Goal: Obtain resource: Download file/media

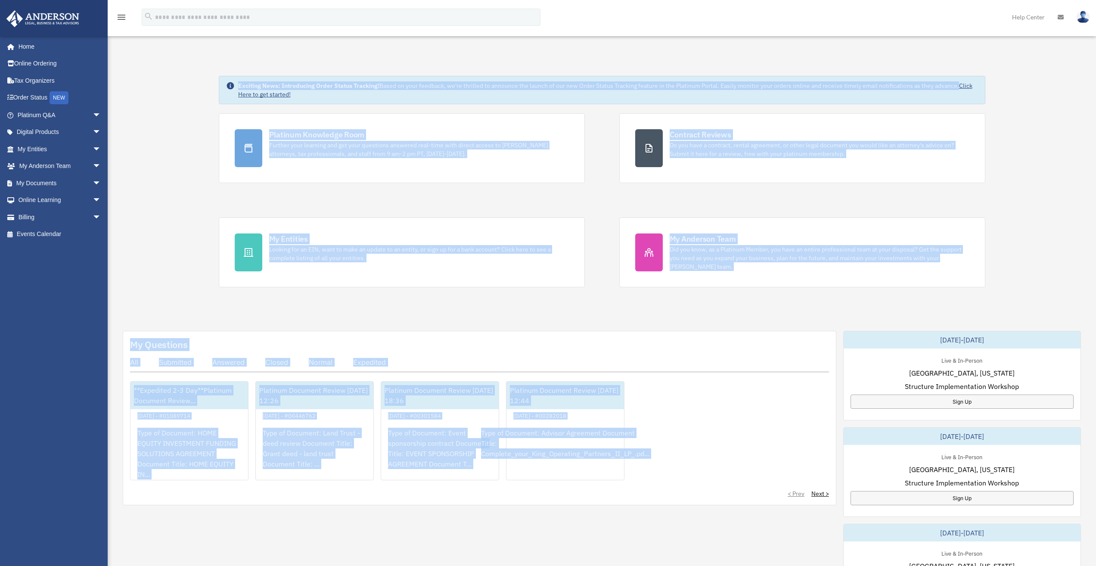
drag, startPoint x: 184, startPoint y: 59, endPoint x: 502, endPoint y: 537, distance: 574.4
click at [502, 537] on div "Exciting News: Introducing Order Status Tracking! Based on your feedback, we're…" at bounding box center [601, 441] width 1001 height 774
click at [502, 537] on div "My Questions All Submitted Answered Closed Normal Expedited **Expedited 2-3 Day…" at bounding box center [602, 569] width 958 height 476
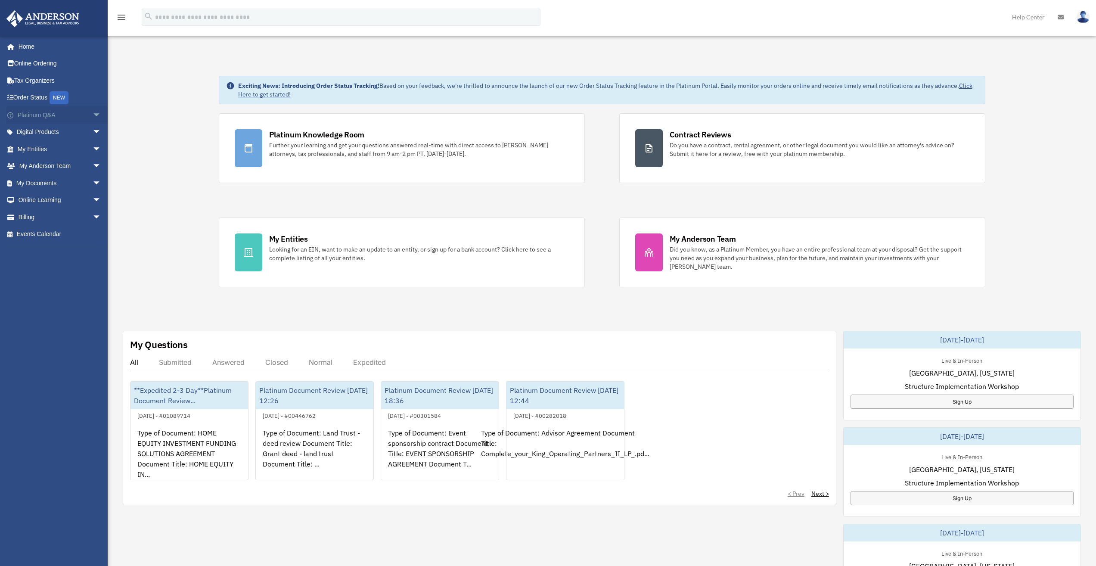
click at [93, 113] on span "arrow_drop_down" at bounding box center [101, 115] width 17 height 18
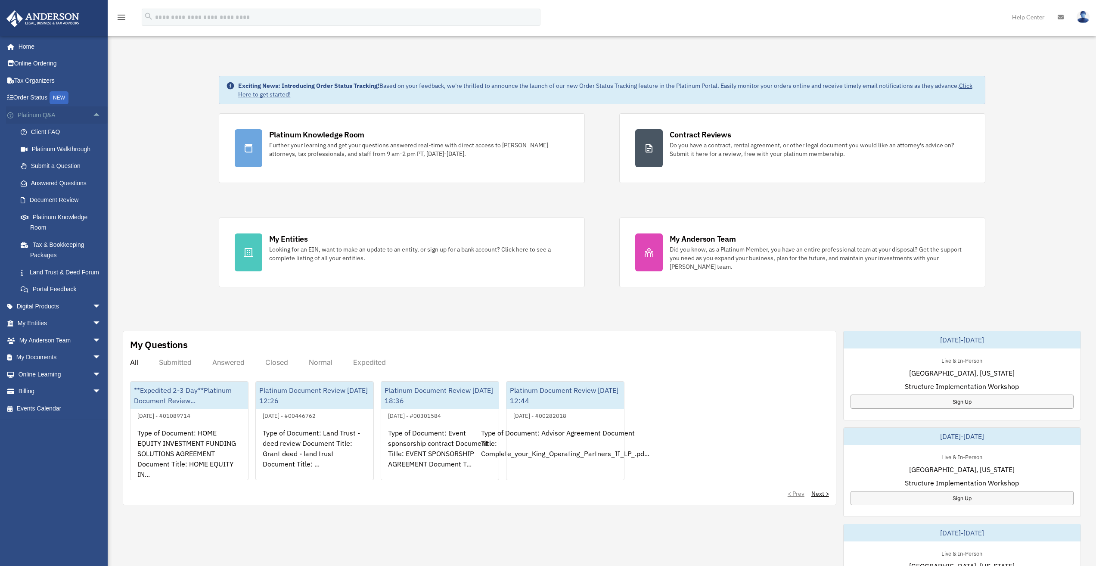
click at [93, 113] on span "arrow_drop_up" at bounding box center [101, 115] width 17 height 18
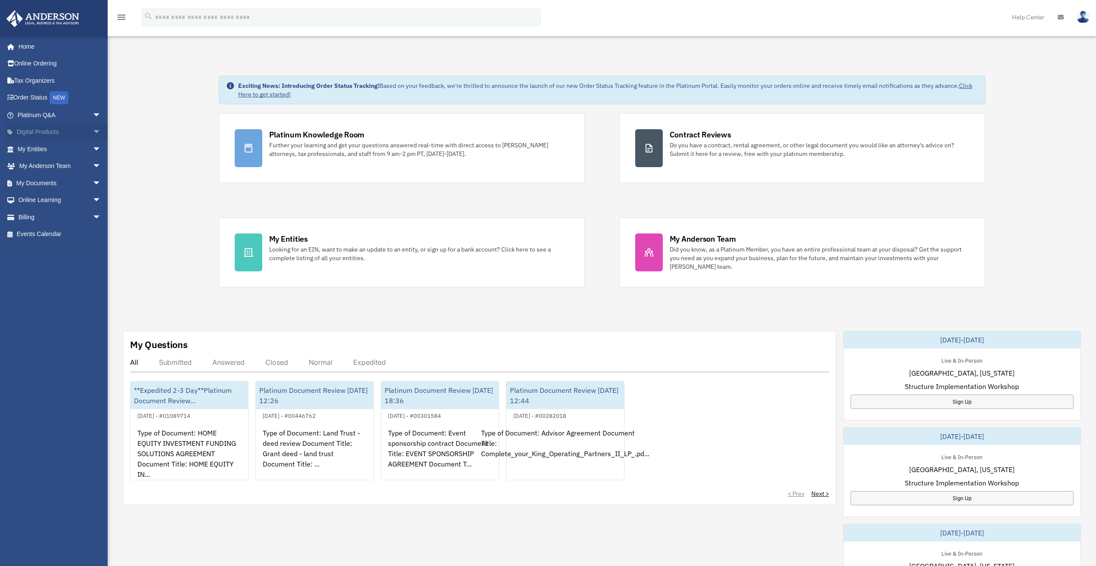
click at [93, 135] on span "arrow_drop_down" at bounding box center [101, 133] width 17 height 18
click at [93, 134] on span "arrow_drop_up" at bounding box center [101, 133] width 17 height 18
click at [93, 150] on span "arrow_drop_down" at bounding box center [101, 149] width 17 height 18
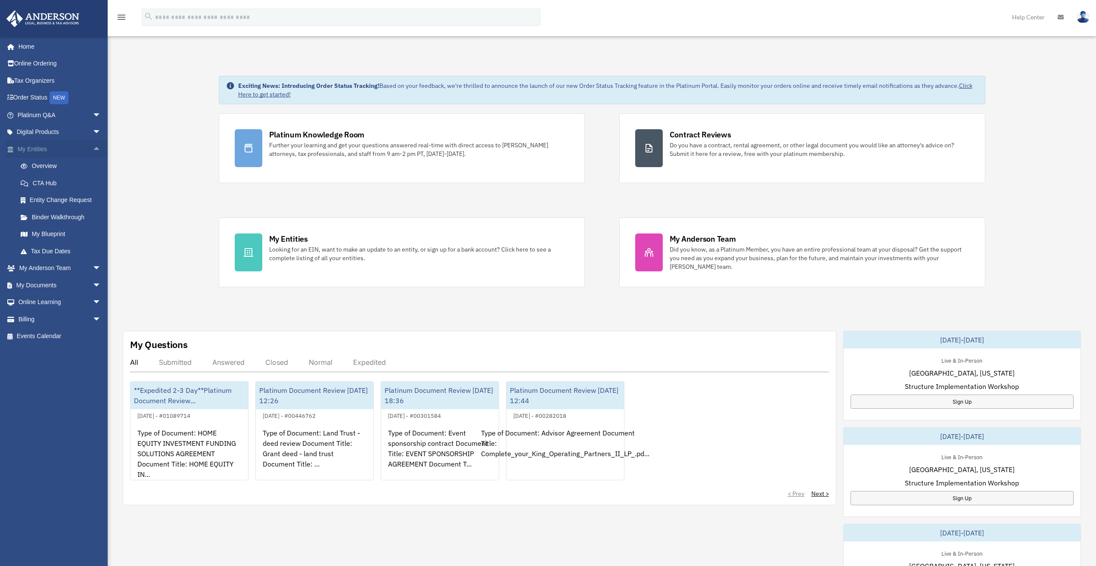
click at [93, 149] on span "arrow_drop_up" at bounding box center [101, 149] width 17 height 18
click at [93, 165] on span "arrow_drop_down" at bounding box center [101, 167] width 17 height 18
click at [93, 164] on span "arrow_drop_up" at bounding box center [101, 167] width 17 height 18
click at [93, 180] on span "arrow_drop_down" at bounding box center [101, 183] width 17 height 18
click at [93, 162] on span "arrow_drop_down" at bounding box center [101, 167] width 17 height 18
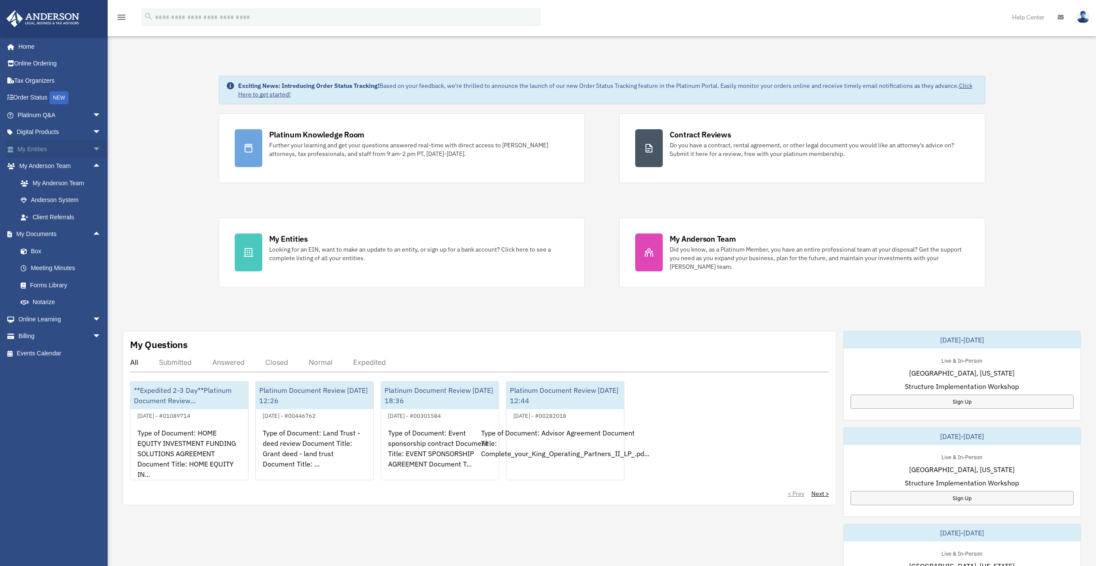
click at [93, 142] on span "arrow_drop_down" at bounding box center [101, 149] width 17 height 18
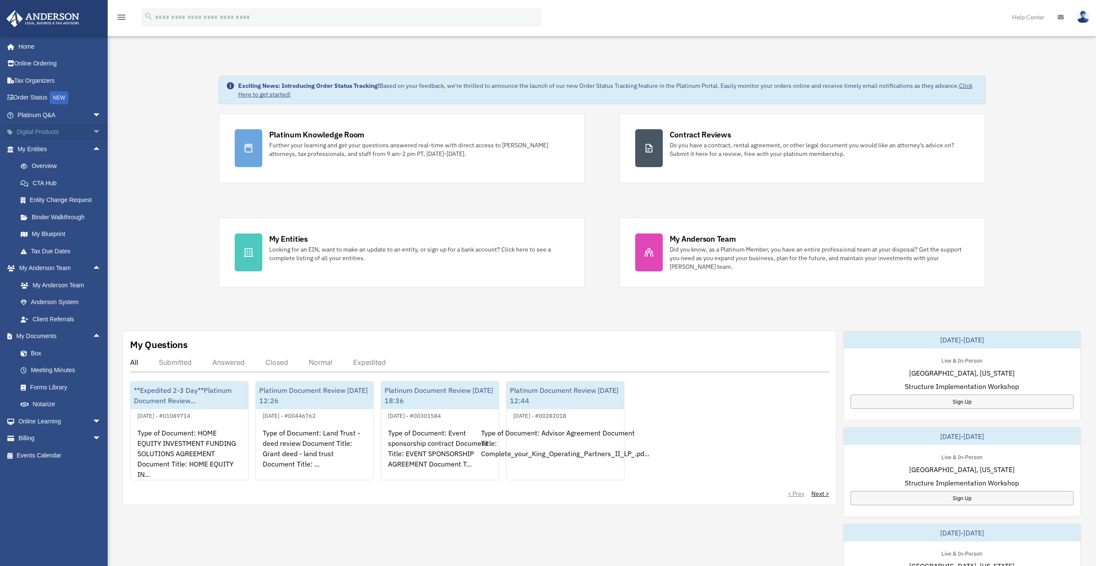
click at [93, 136] on span "arrow_drop_down" at bounding box center [101, 133] width 17 height 18
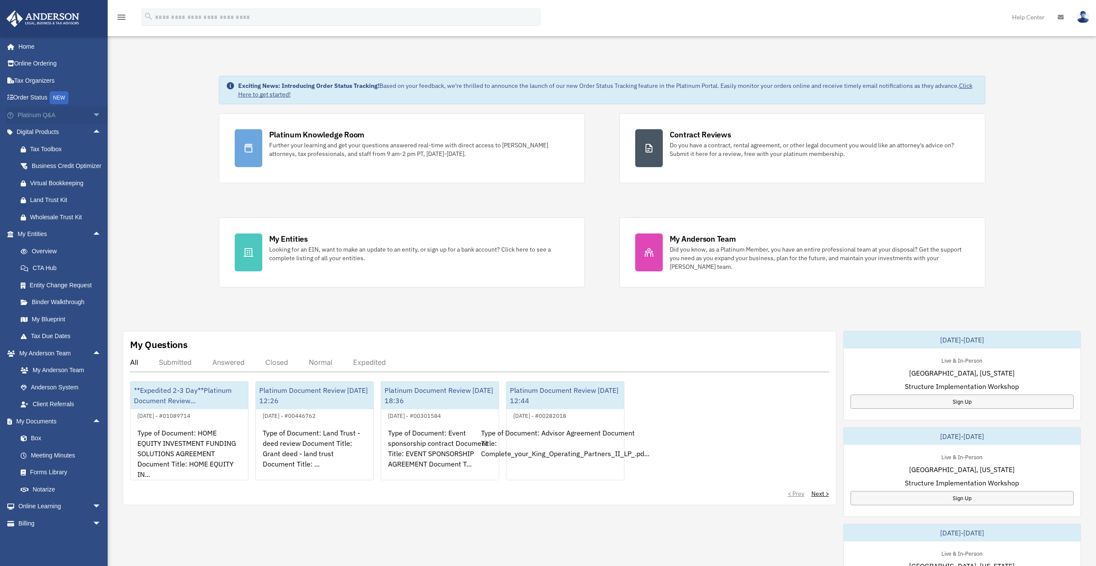
click at [93, 112] on span "arrow_drop_down" at bounding box center [101, 115] width 17 height 18
click at [93, 111] on span "arrow_drop_up" at bounding box center [101, 115] width 17 height 18
click at [93, 516] on span "arrow_drop_down" at bounding box center [101, 507] width 17 height 18
click at [93, 114] on span "arrow_drop_down" at bounding box center [101, 115] width 17 height 18
click at [93, 114] on span "arrow_drop_up" at bounding box center [101, 115] width 17 height 18
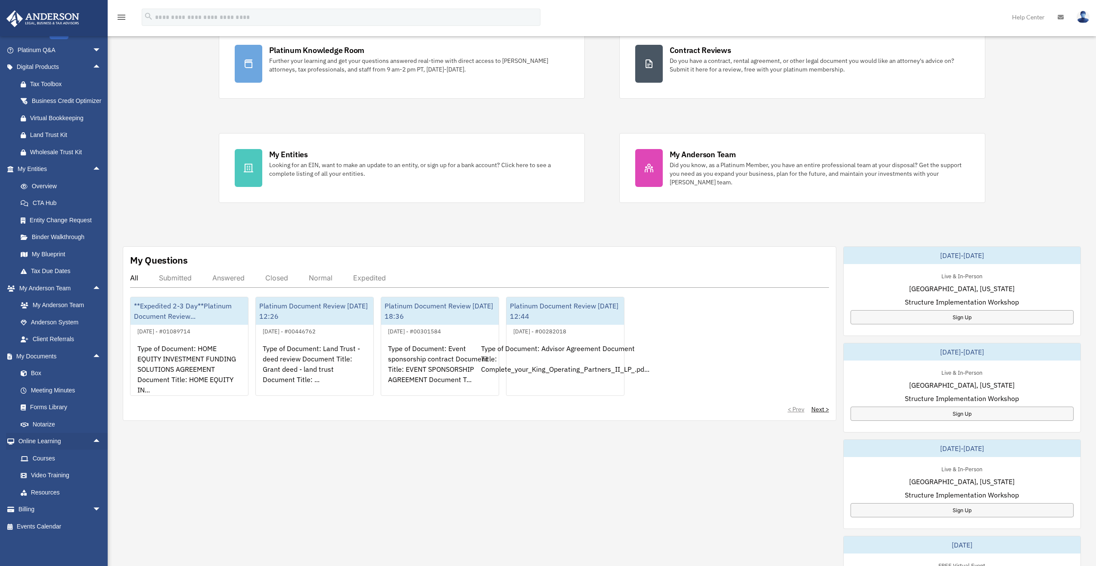
scroll to position [85, 0]
click at [81, 510] on link "Billing arrow_drop_down" at bounding box center [60, 509] width 108 height 17
click at [93, 508] on span "arrow_drop_down" at bounding box center [101, 510] width 17 height 18
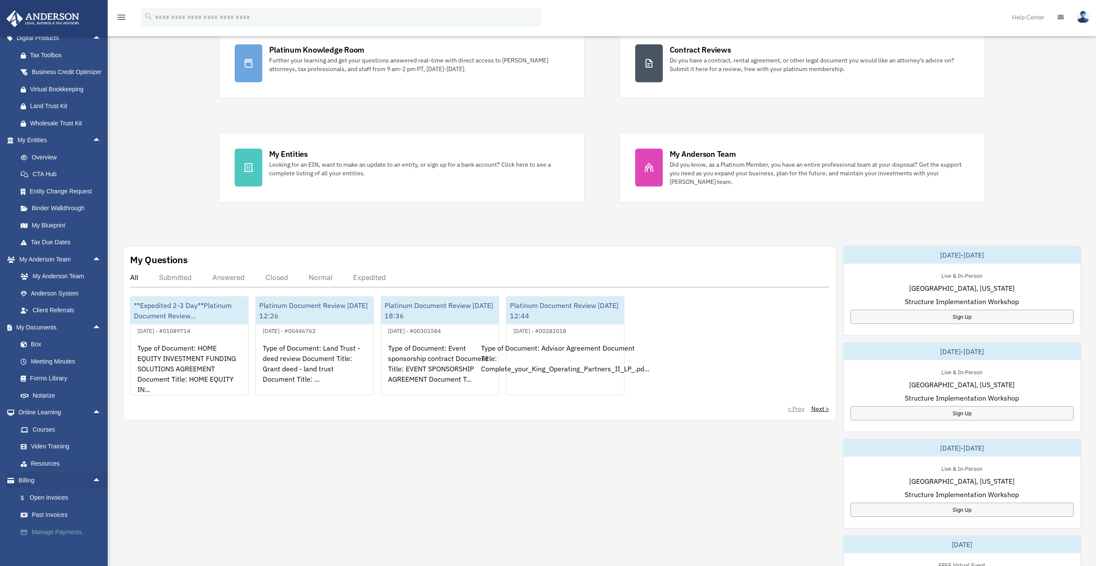
scroll to position [127, 0]
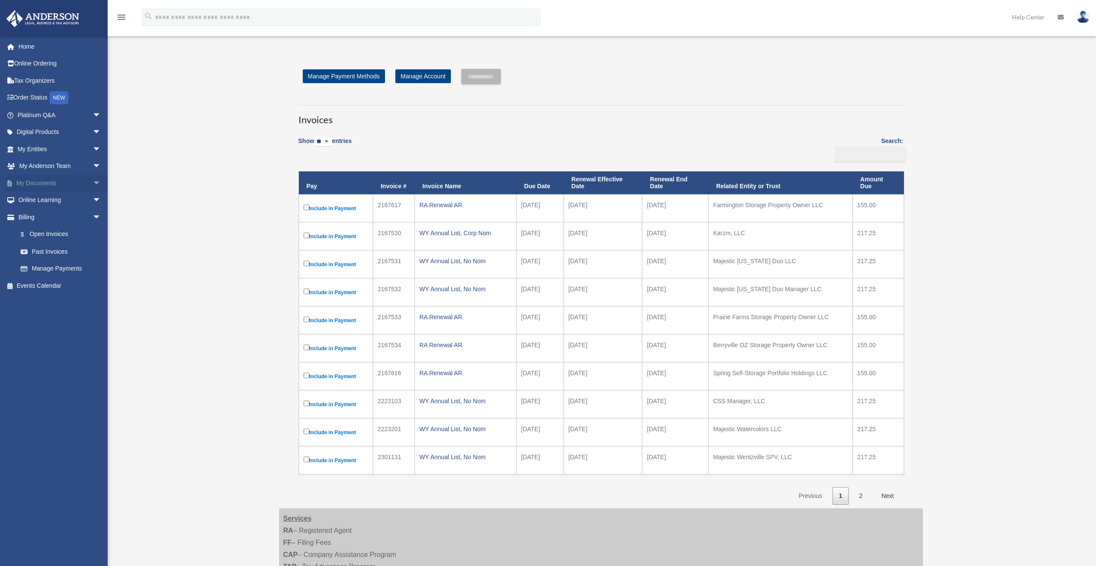
click at [93, 184] on span "arrow_drop_down" at bounding box center [101, 183] width 17 height 18
click at [81, 198] on link "Box" at bounding box center [63, 200] width 102 height 17
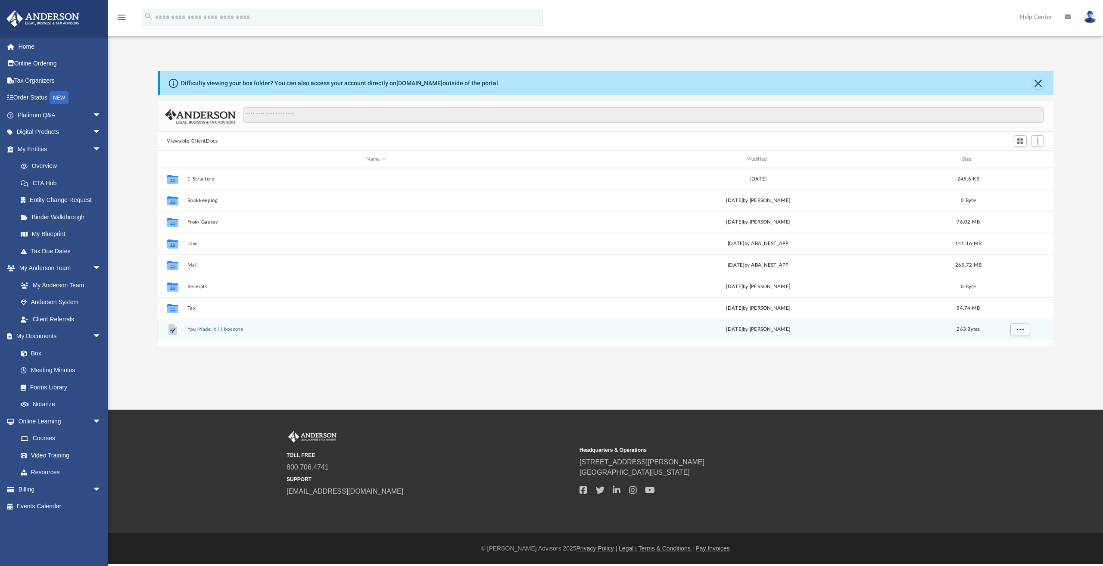
scroll to position [189, 889]
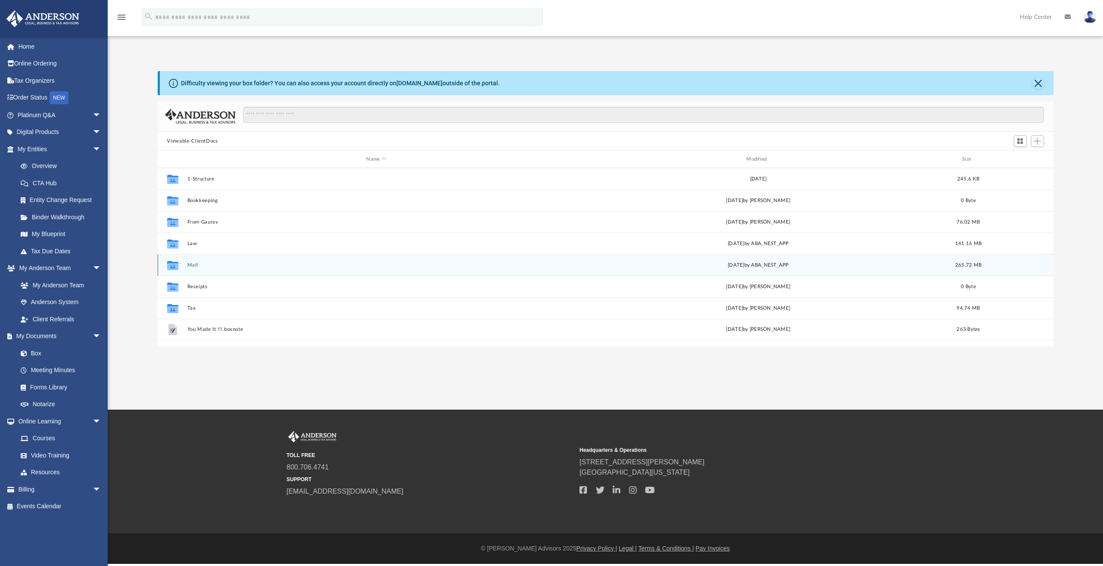
click at [191, 266] on button "Mail" at bounding box center [376, 265] width 378 height 6
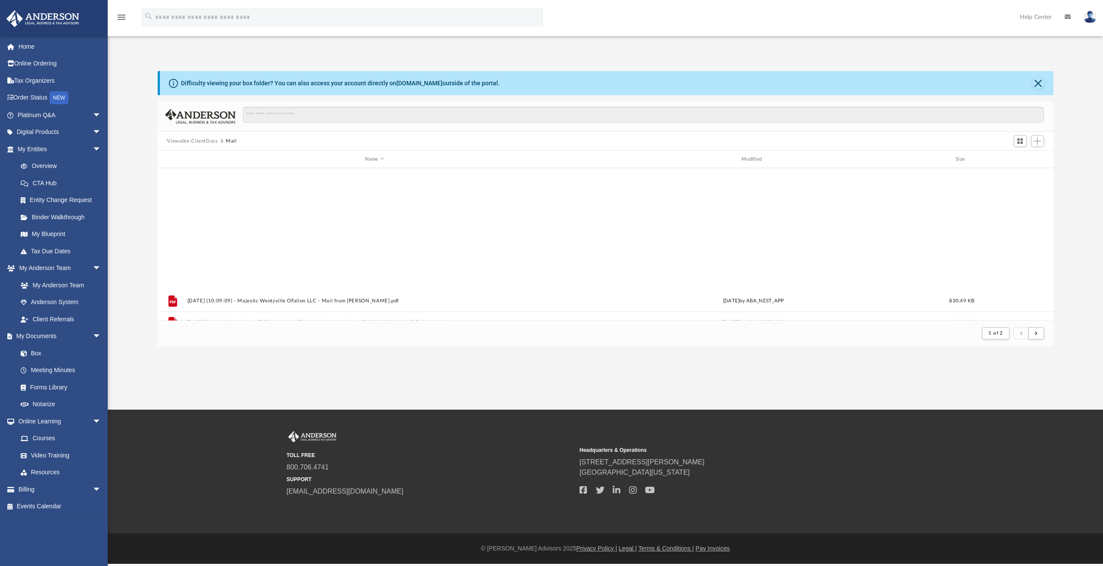
scroll to position [924, 0]
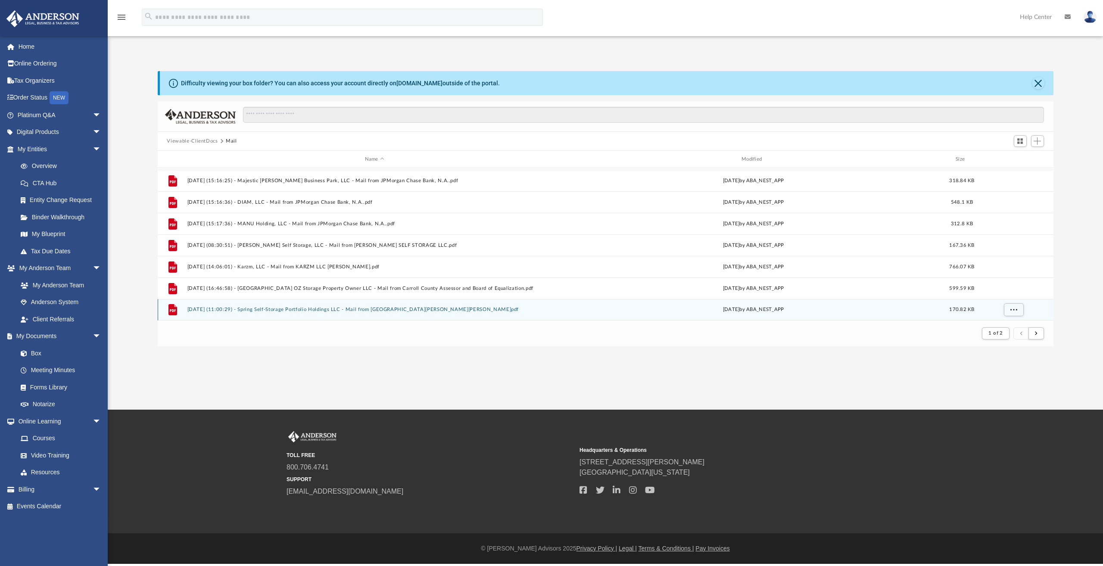
click at [379, 310] on button "[DATE] (11:00:29) - Spring Self-Storage Portfolio Holdings LLC - Mail from [GEO…" at bounding box center [374, 310] width 375 height 6
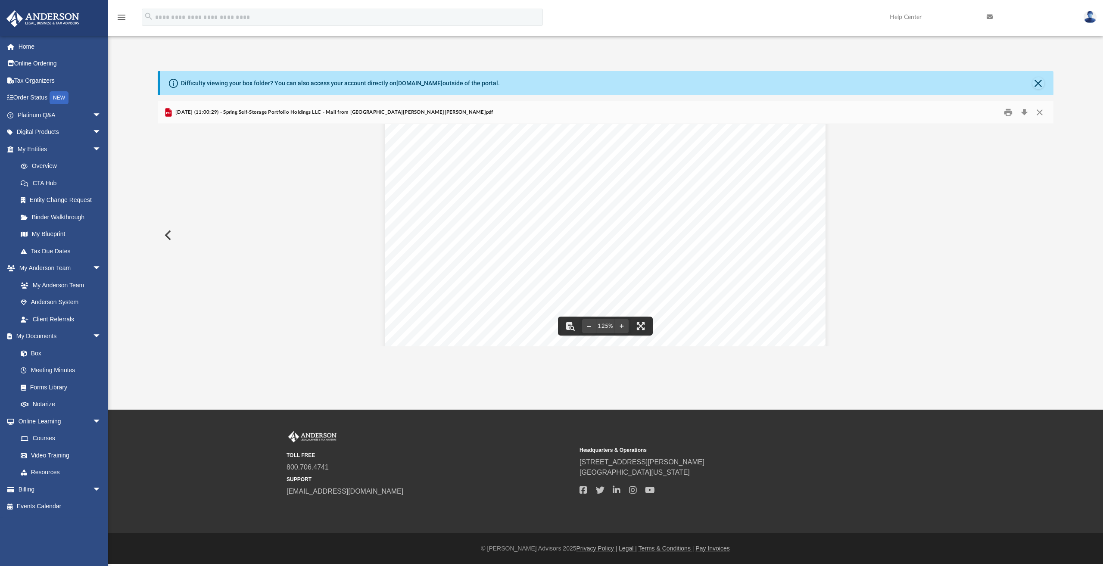
scroll to position [144, 0]
click at [1024, 113] on button "Download" at bounding box center [1024, 112] width 16 height 13
click at [168, 237] on button "Preview" at bounding box center [167, 235] width 19 height 24
click at [1024, 111] on button "Download" at bounding box center [1024, 112] width 16 height 13
click at [169, 235] on button "Preview" at bounding box center [167, 235] width 19 height 24
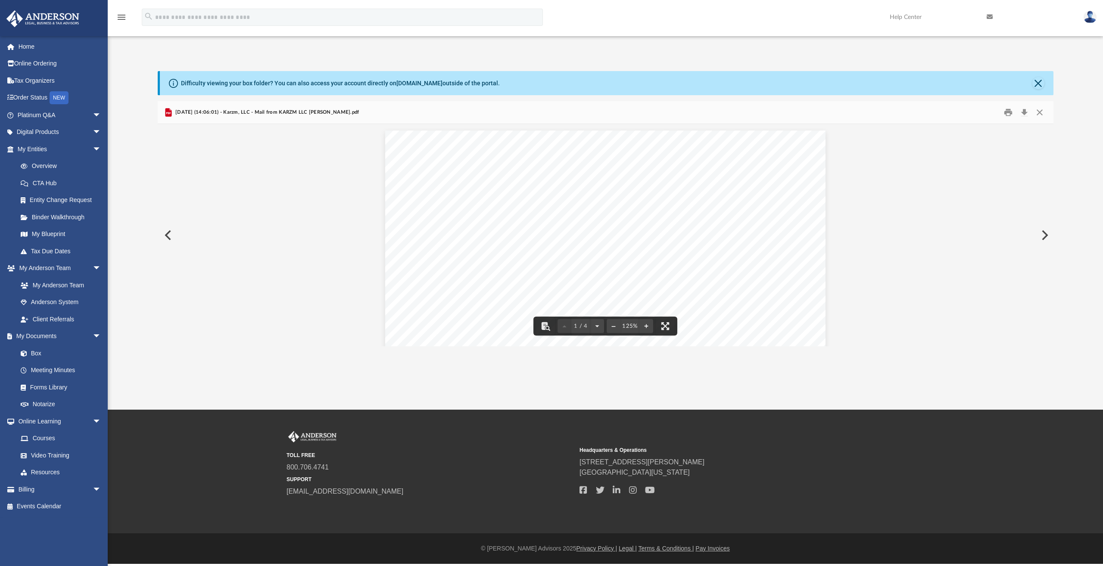
click at [169, 238] on button "Preview" at bounding box center [167, 235] width 19 height 24
click at [1023, 112] on button "Download" at bounding box center [1024, 112] width 16 height 13
click at [169, 236] on button "Preview" at bounding box center [167, 235] width 19 height 24
click at [170, 235] on button "Preview" at bounding box center [167, 235] width 19 height 24
click at [173, 236] on button "Preview" at bounding box center [167, 235] width 19 height 24
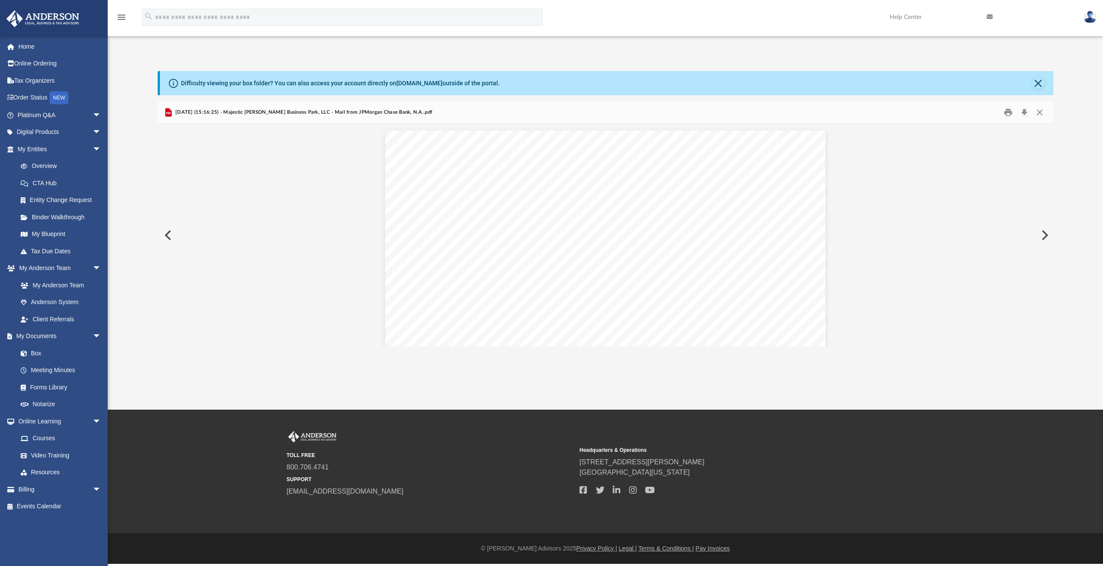
click at [175, 236] on button "Preview" at bounding box center [167, 235] width 19 height 24
click at [168, 241] on button "Preview" at bounding box center [167, 235] width 19 height 24
click at [169, 241] on button "Preview" at bounding box center [167, 235] width 19 height 24
drag, startPoint x: 170, startPoint y: 241, endPoint x: 564, endPoint y: 259, distance: 394.5
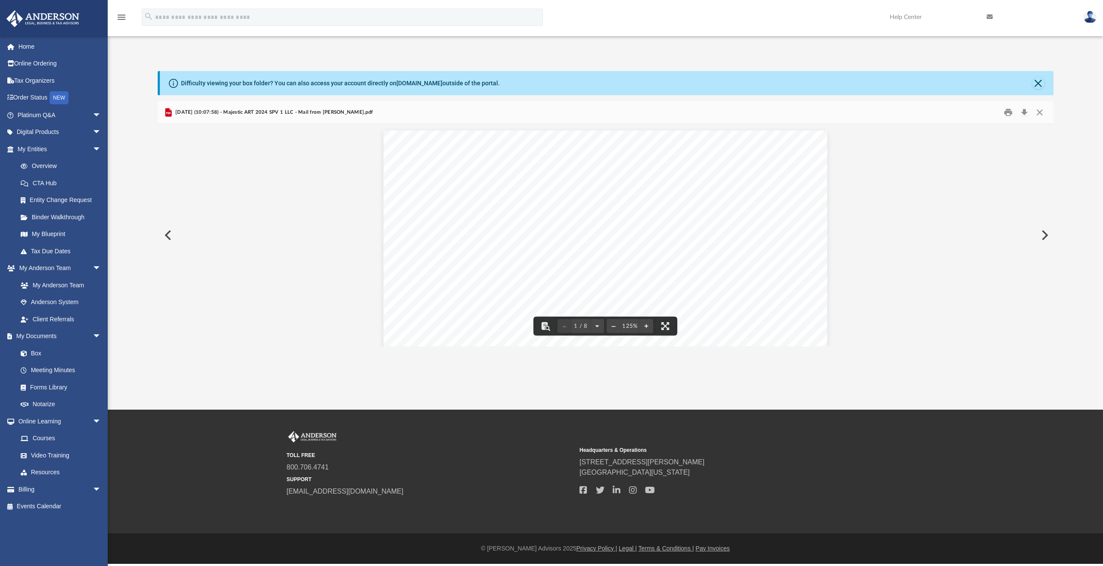
click at [573, 264] on div "1 / 8 125%" at bounding box center [605, 235] width 895 height 222
click at [1038, 85] on button "Close" at bounding box center [1038, 83] width 12 height 12
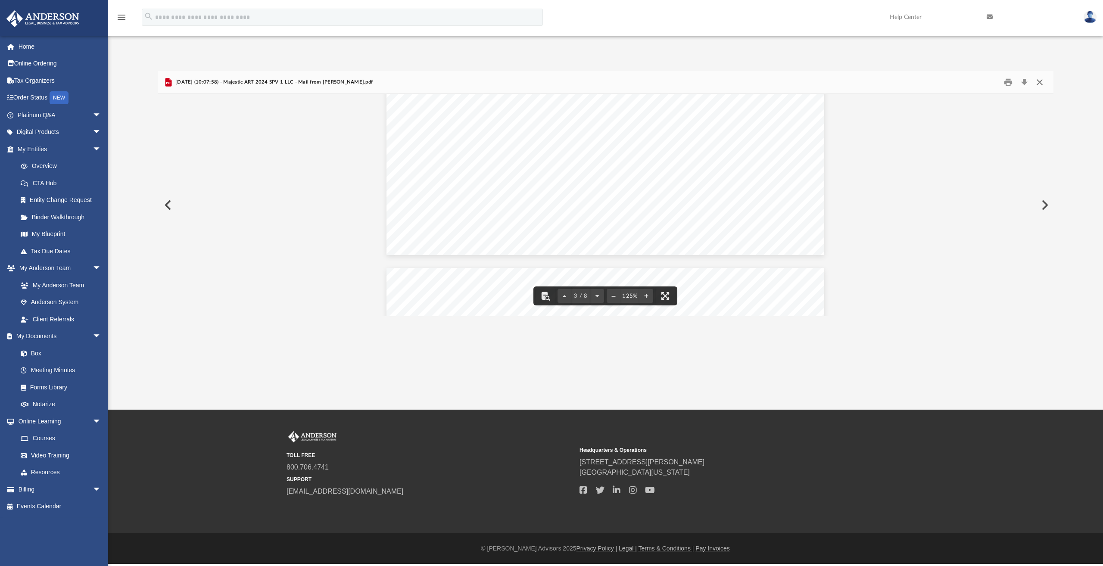
click at [1042, 83] on button "Close" at bounding box center [1039, 82] width 16 height 13
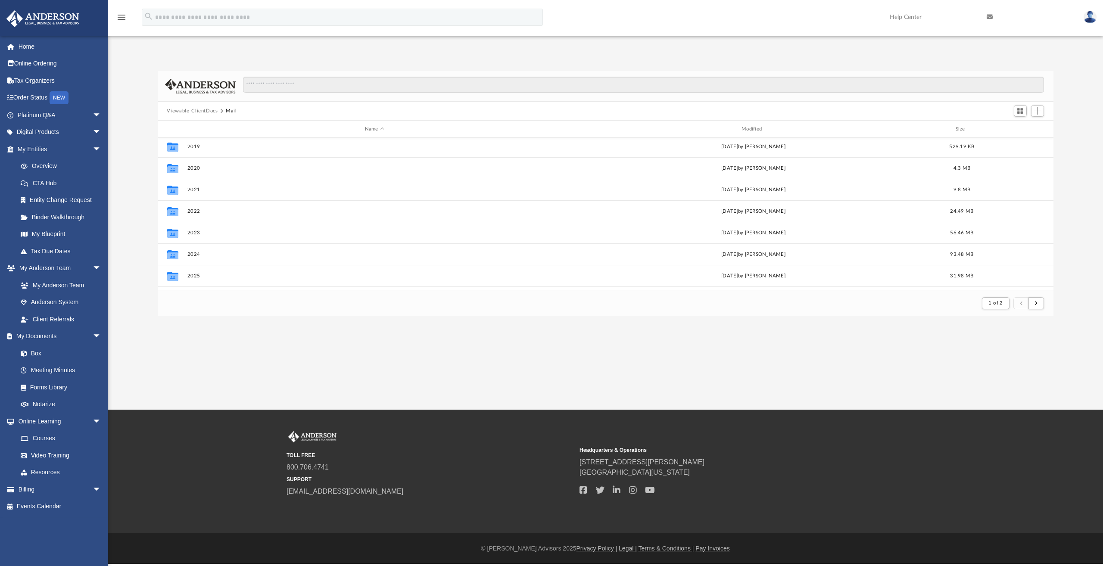
scroll to position [0, 0]
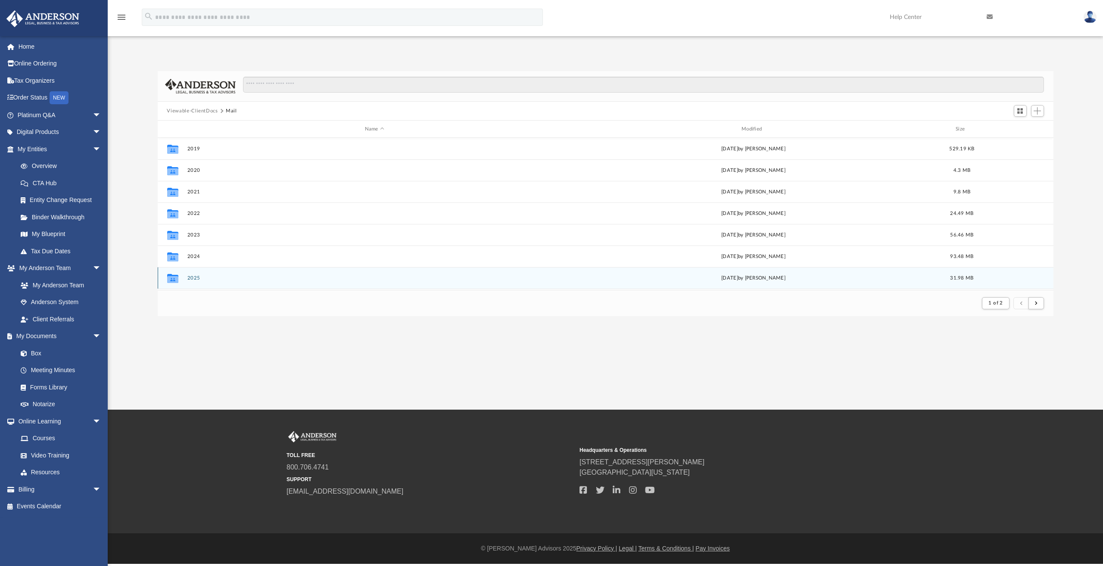
click at [194, 276] on button "2025" at bounding box center [374, 278] width 375 height 6
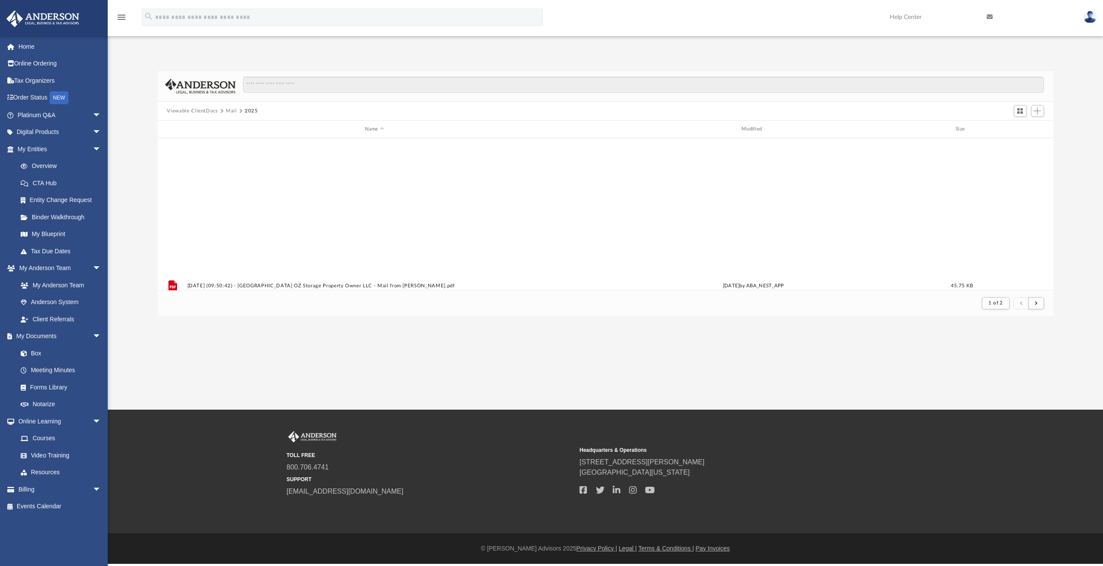
scroll to position [924, 0]
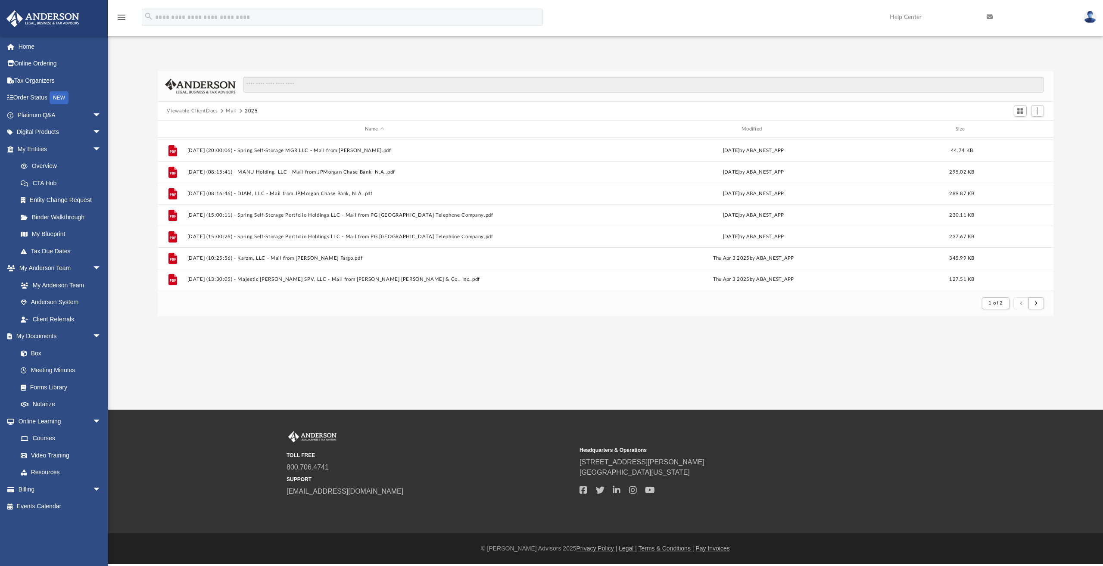
click at [233, 111] on button "Mail" at bounding box center [231, 111] width 11 height 8
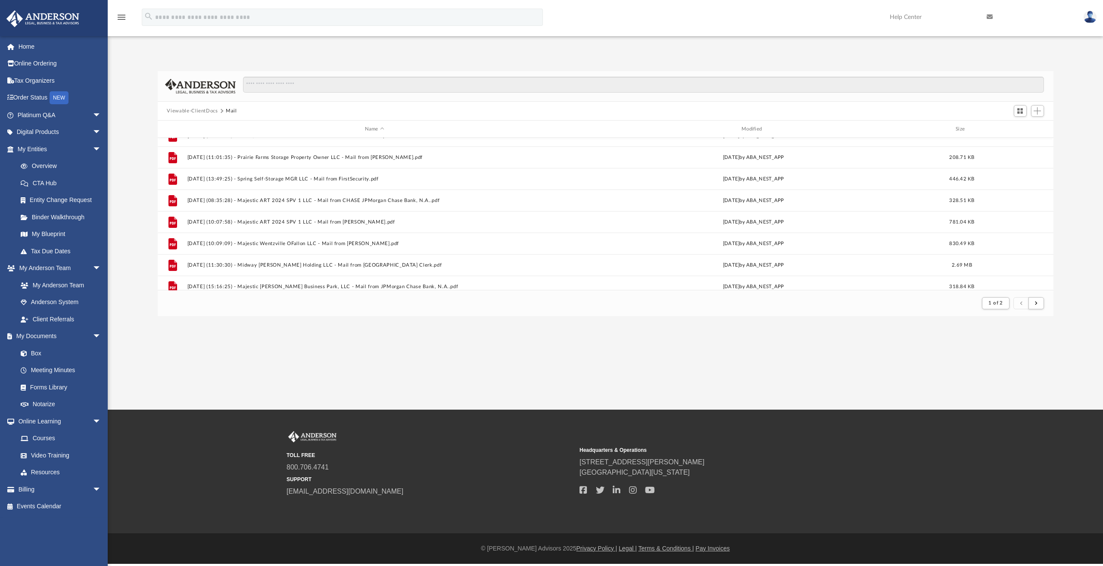
scroll to position [788, 0]
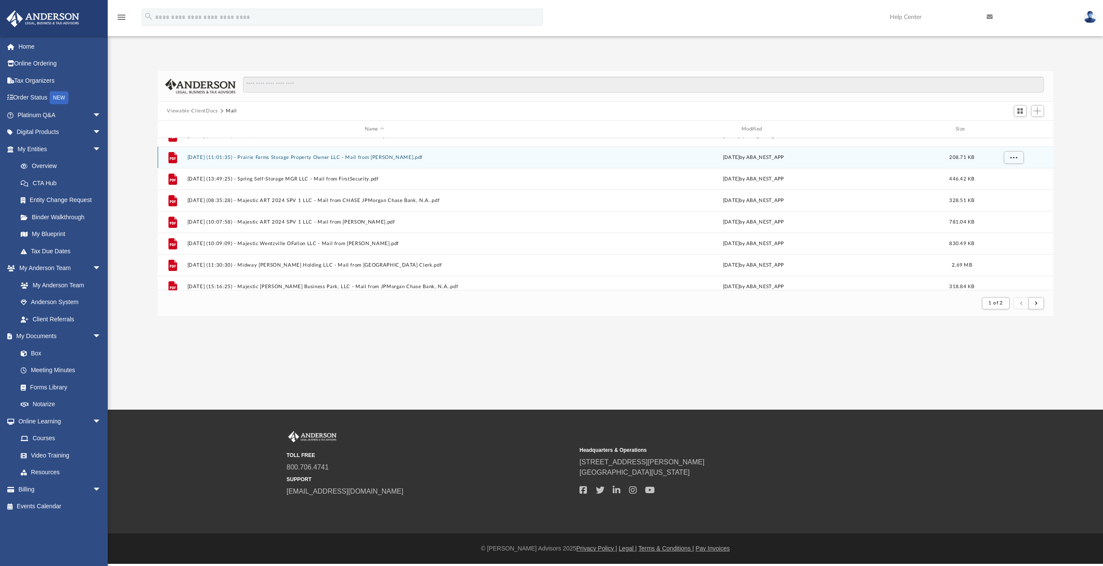
click at [395, 157] on button "[DATE] (11:01:35) - Prairie Farms Storage Property Owner LLC - Mail from [PERSO…" at bounding box center [374, 158] width 375 height 6
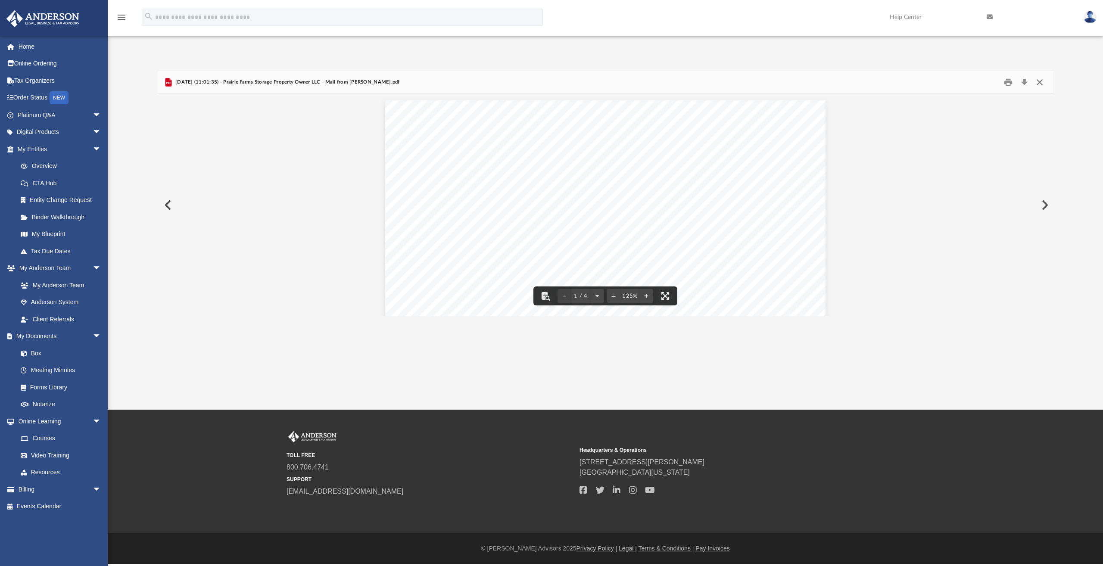
click at [1040, 83] on button "Close" at bounding box center [1039, 82] width 16 height 13
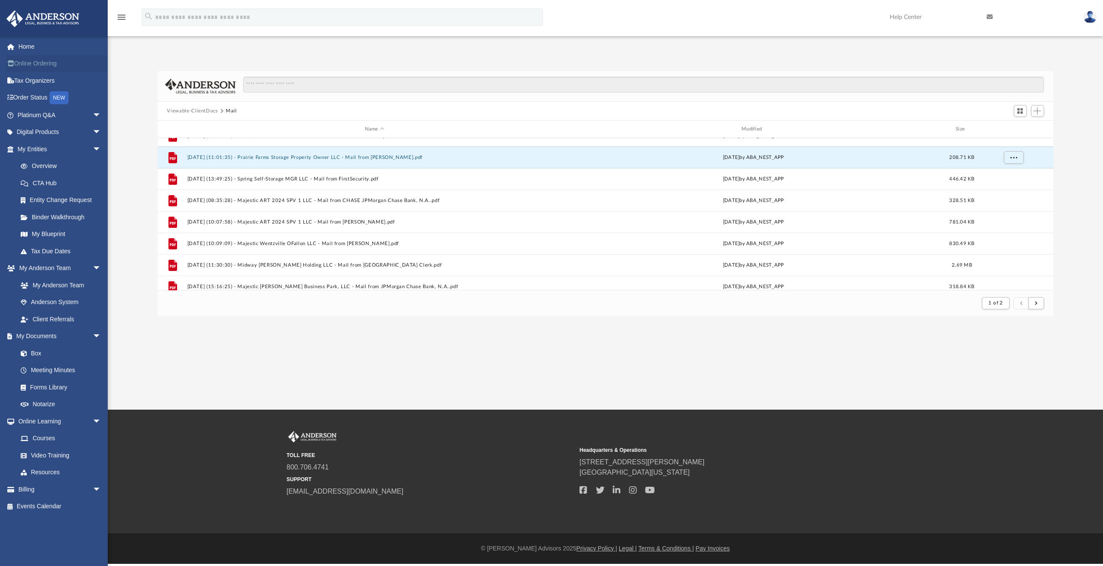
click at [33, 65] on link "Online Ordering" at bounding box center [60, 63] width 108 height 17
